Goal: Information Seeking & Learning: Learn about a topic

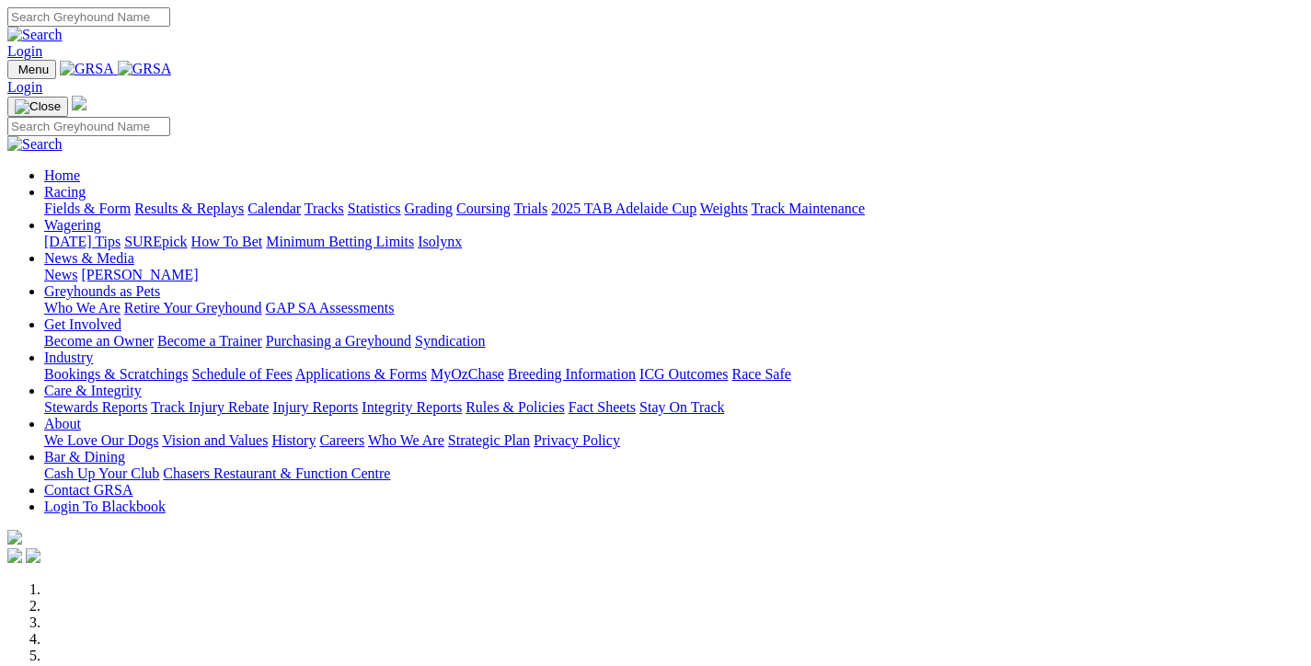
click at [86, 184] on link "Racing" at bounding box center [64, 192] width 41 height 16
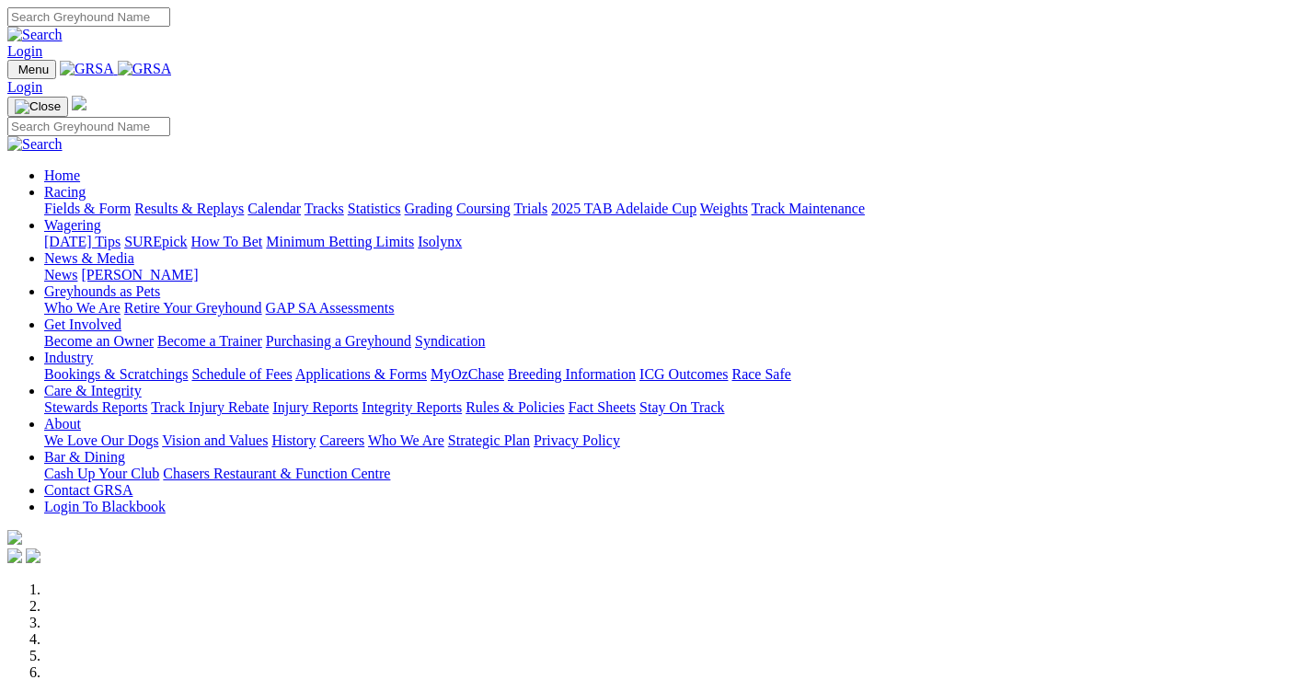
click at [86, 184] on link "Racing" at bounding box center [64, 192] width 41 height 16
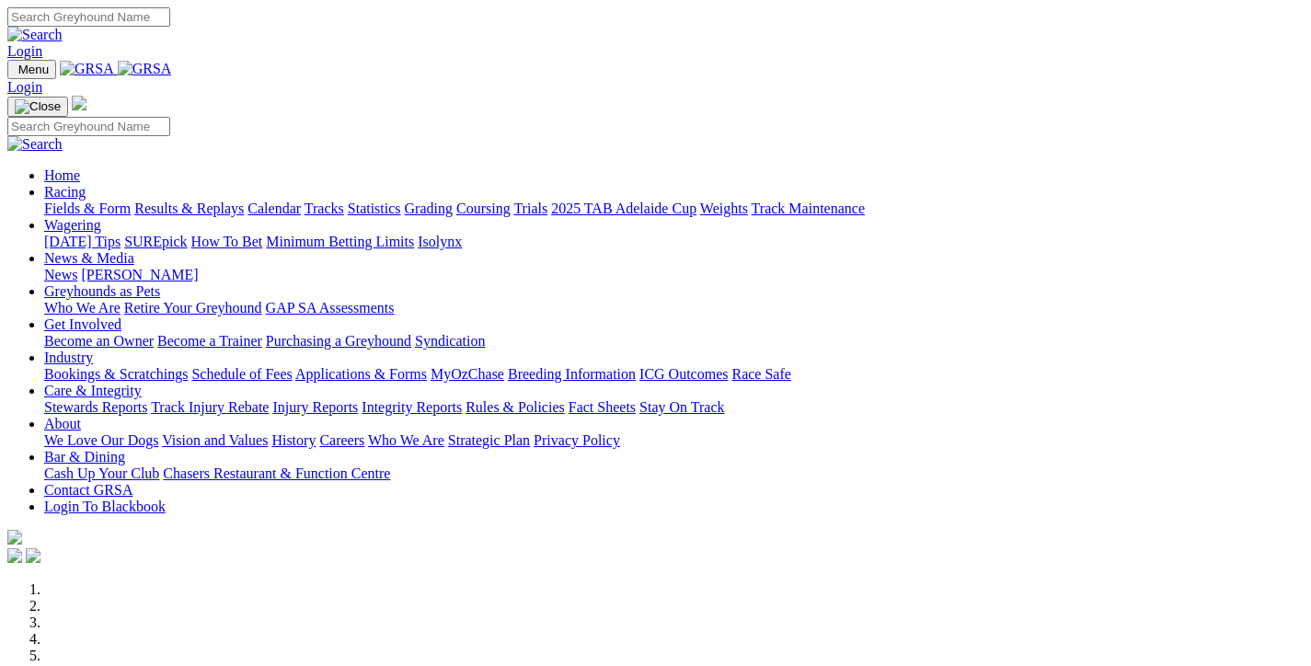
click at [211, 201] on link "Results & Replays" at bounding box center [188, 209] width 109 height 16
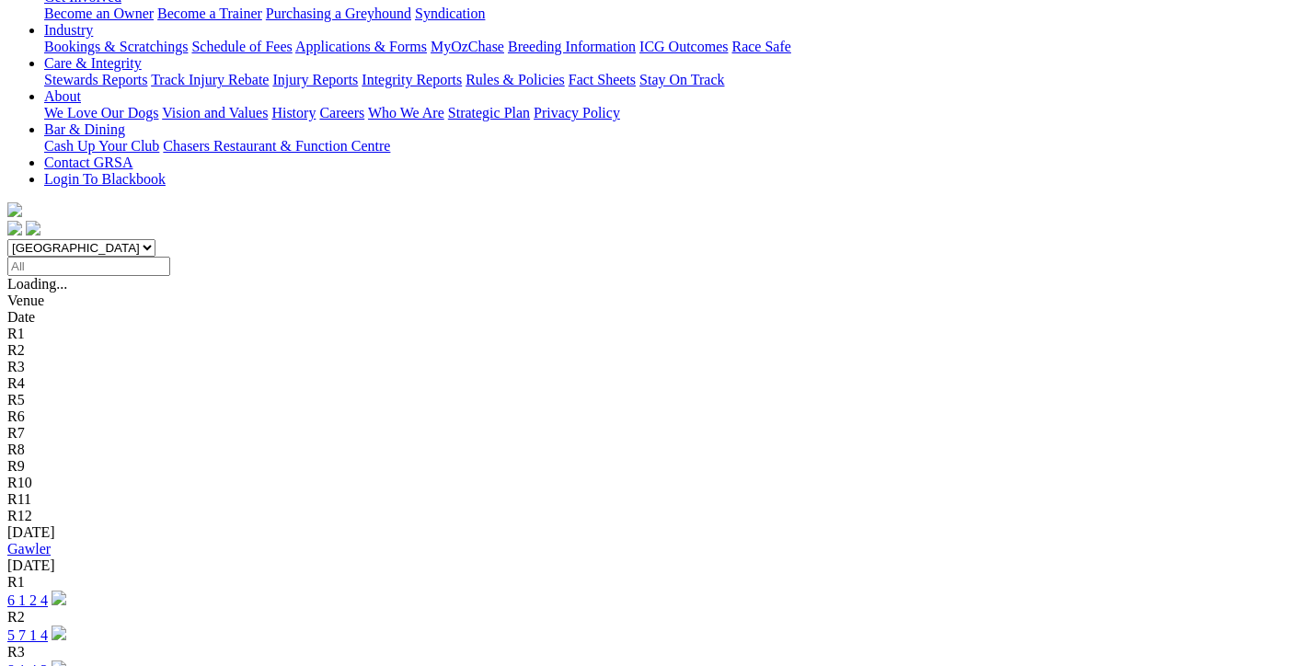
scroll to position [368, 0]
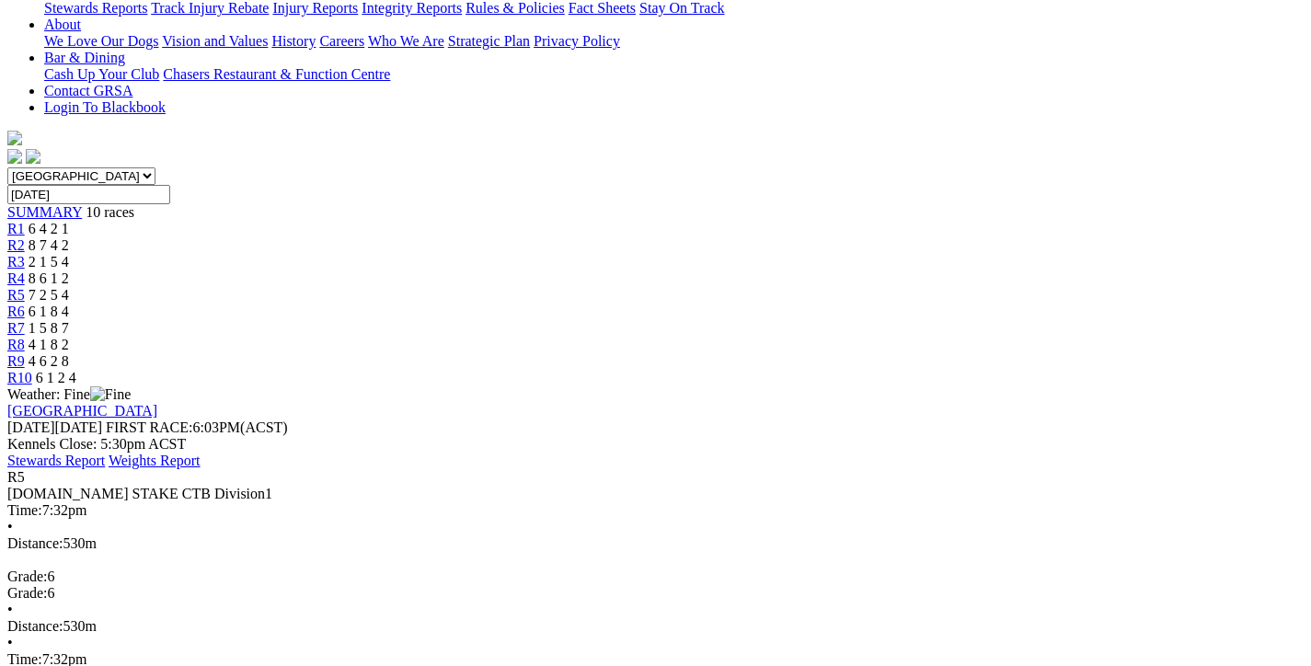
scroll to position [552, 0]
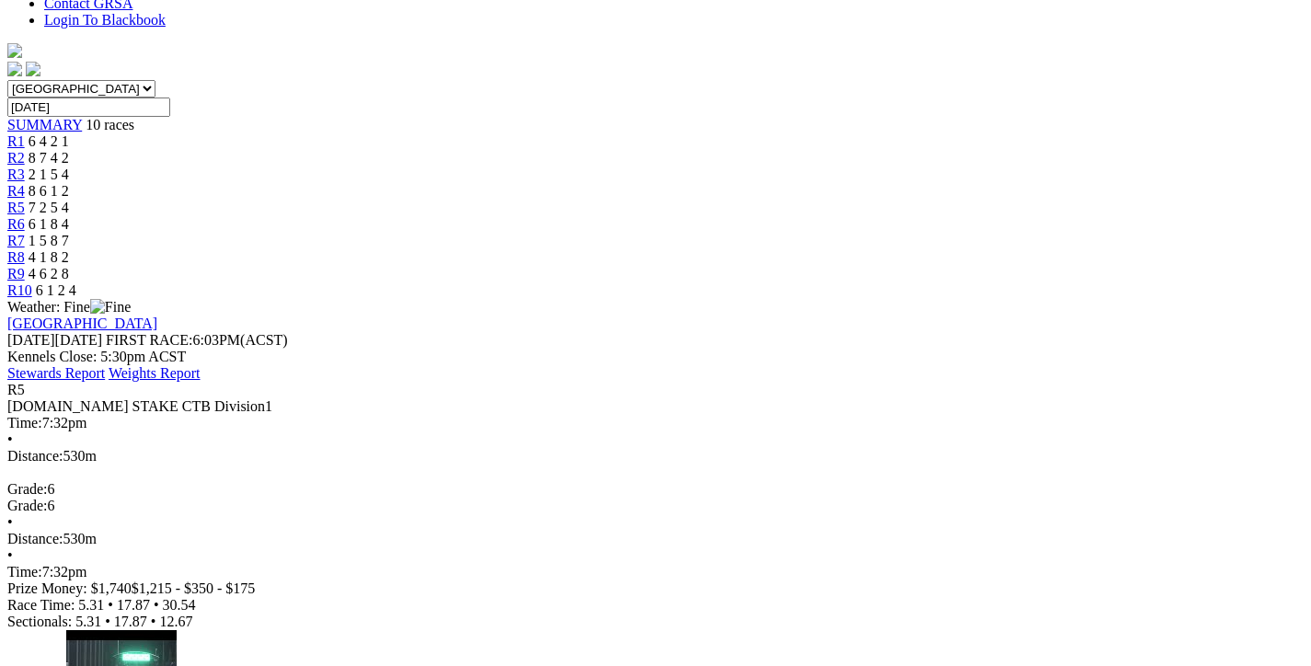
scroll to position [552, 0]
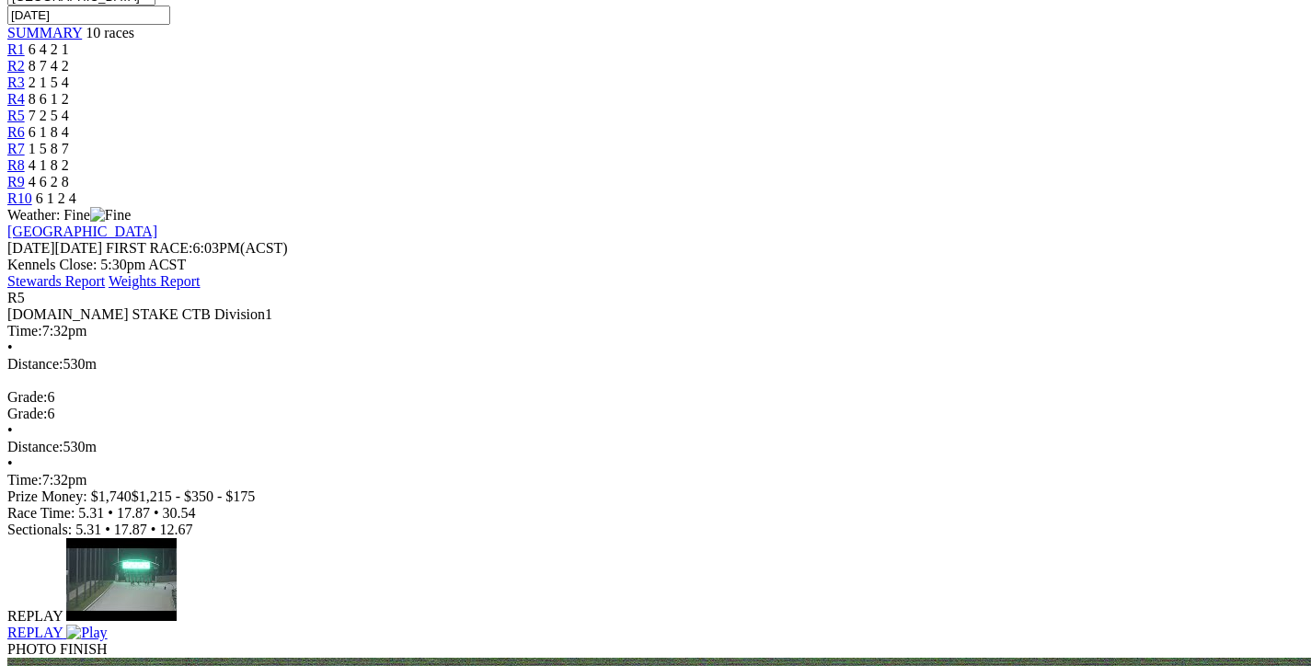
scroll to position [644, 0]
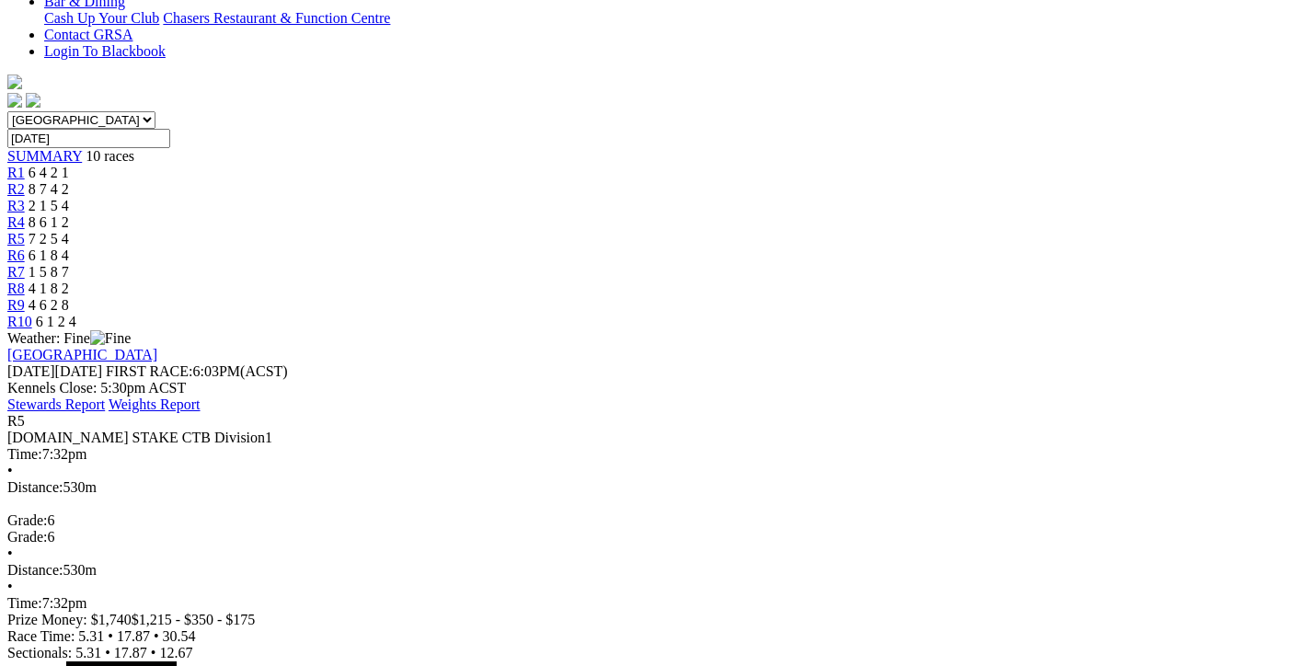
scroll to position [552, 0]
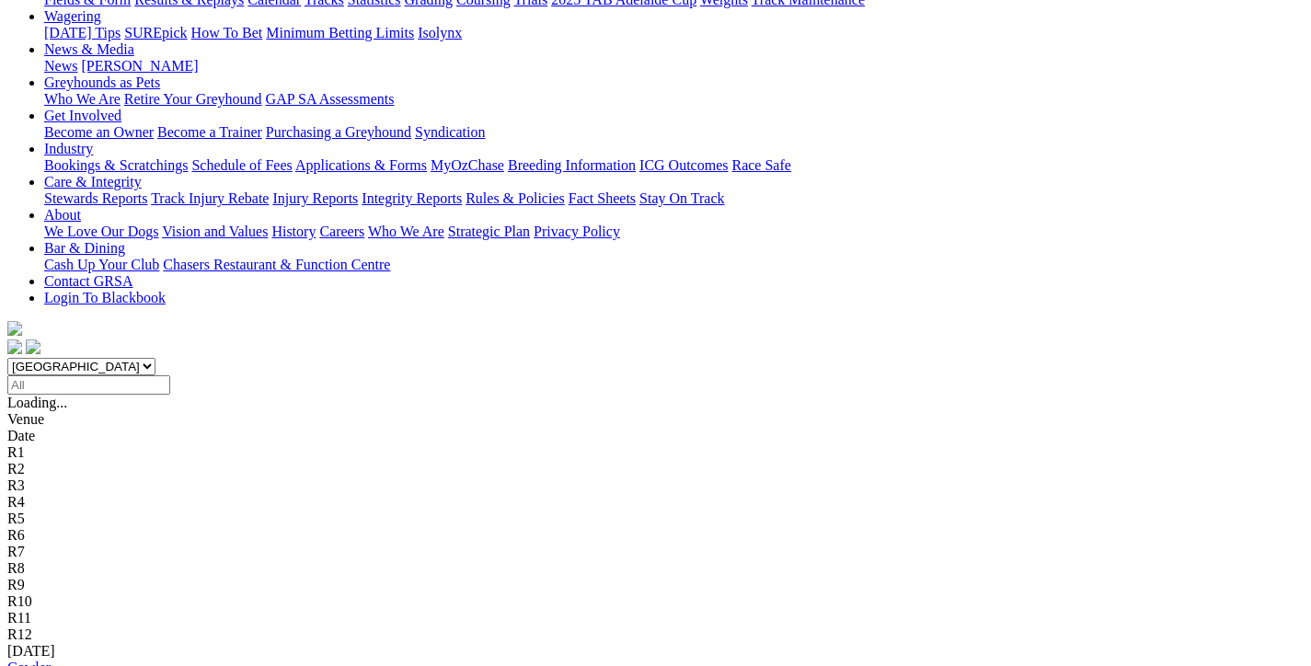
scroll to position [368, 0]
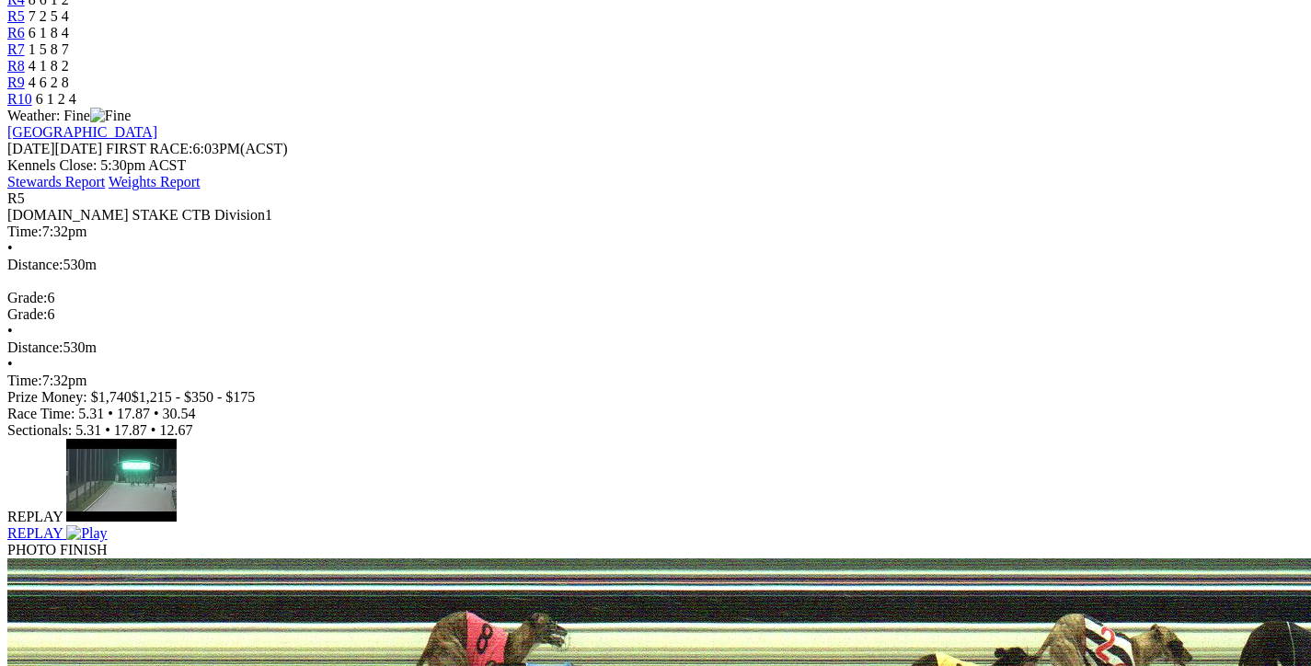
scroll to position [736, 0]
